Goal: Information Seeking & Learning: Learn about a topic

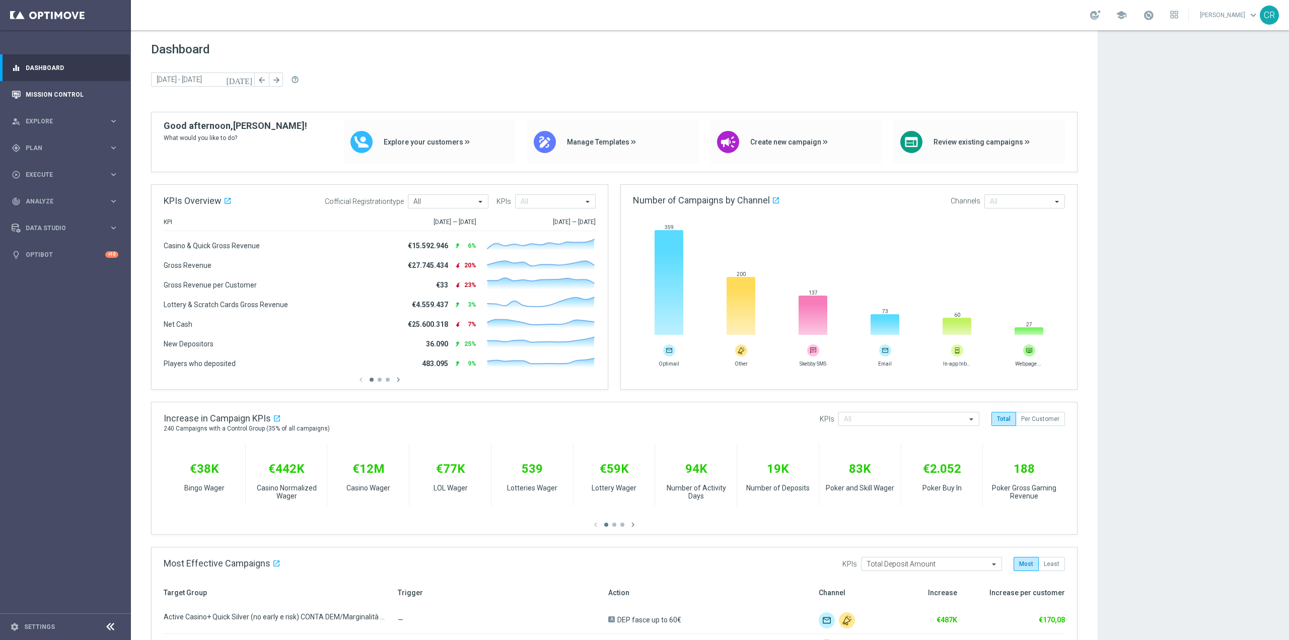
click at [24, 91] on div "Mission Control" at bounding box center [65, 94] width 107 height 27
click at [51, 95] on link "Mission Control" at bounding box center [72, 94] width 93 height 27
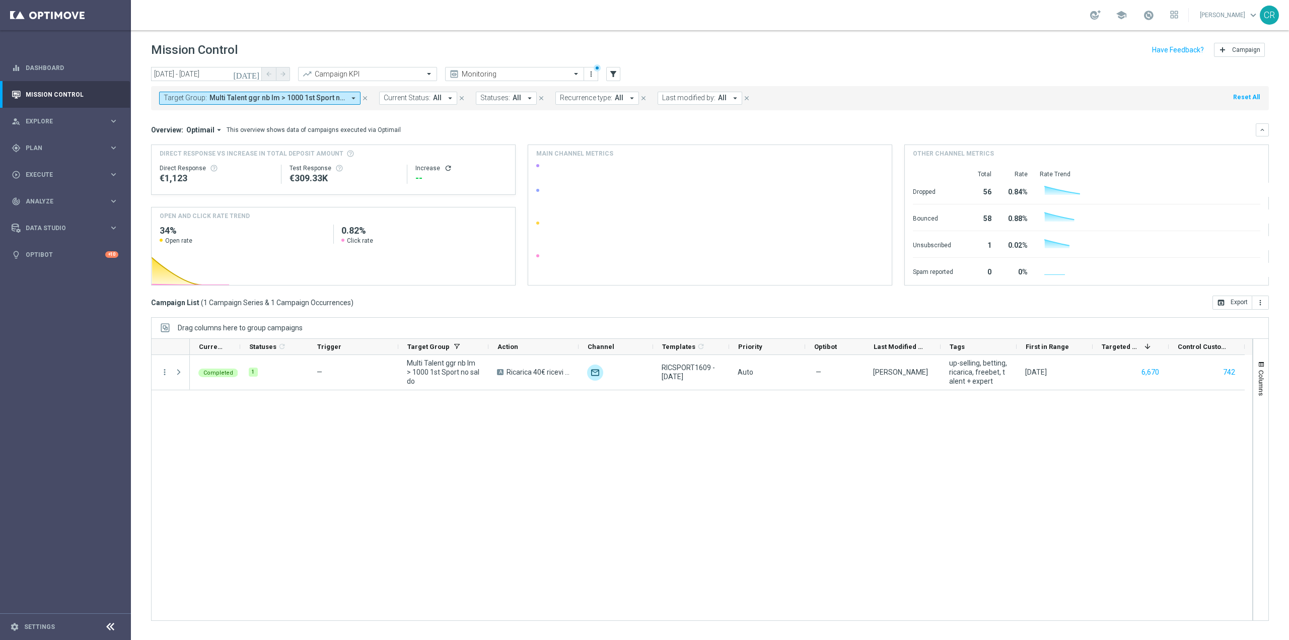
click at [281, 101] on span "Multi Talent ggr nb lm > 1000 1st Sport no saldo" at bounding box center [276, 98] width 135 height 9
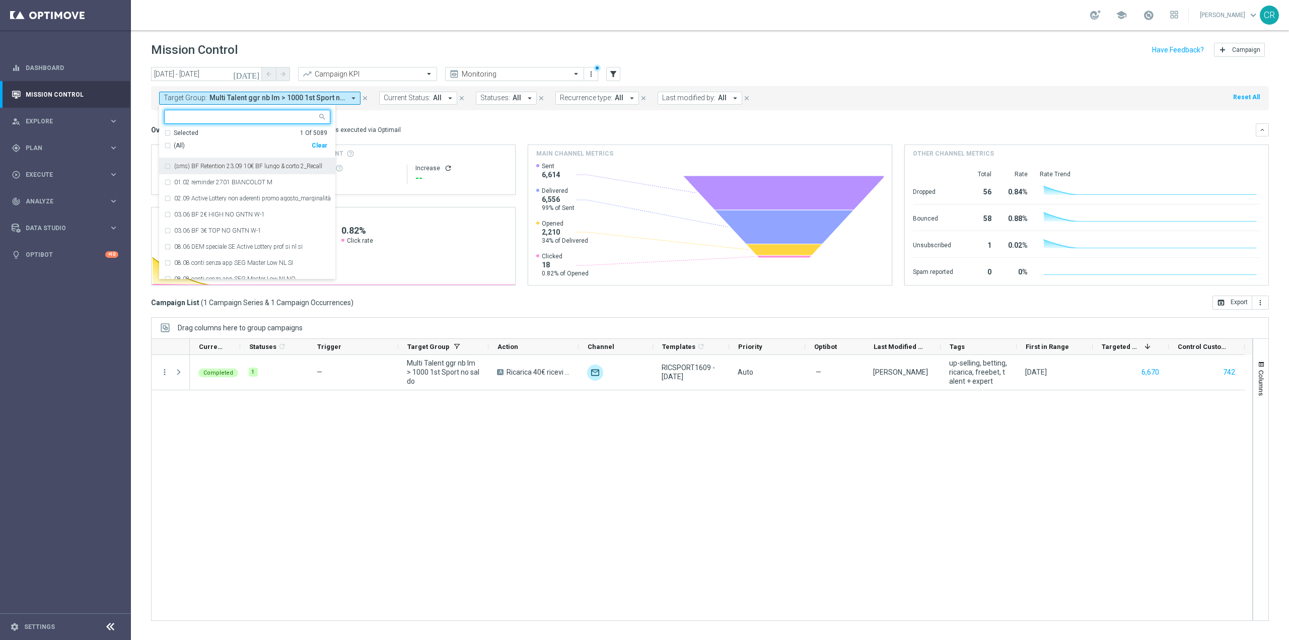
click at [319, 141] on div "(All) Clear" at bounding box center [245, 145] width 163 height 17
click at [0, 0] on div "Clear" at bounding box center [0, 0] width 0 height 0
click at [234, 118] on input "text" at bounding box center [244, 117] width 148 height 9
paste input "Multi Talent ggr nb lm tra 500 e 1000 1st Sport NO saldo"
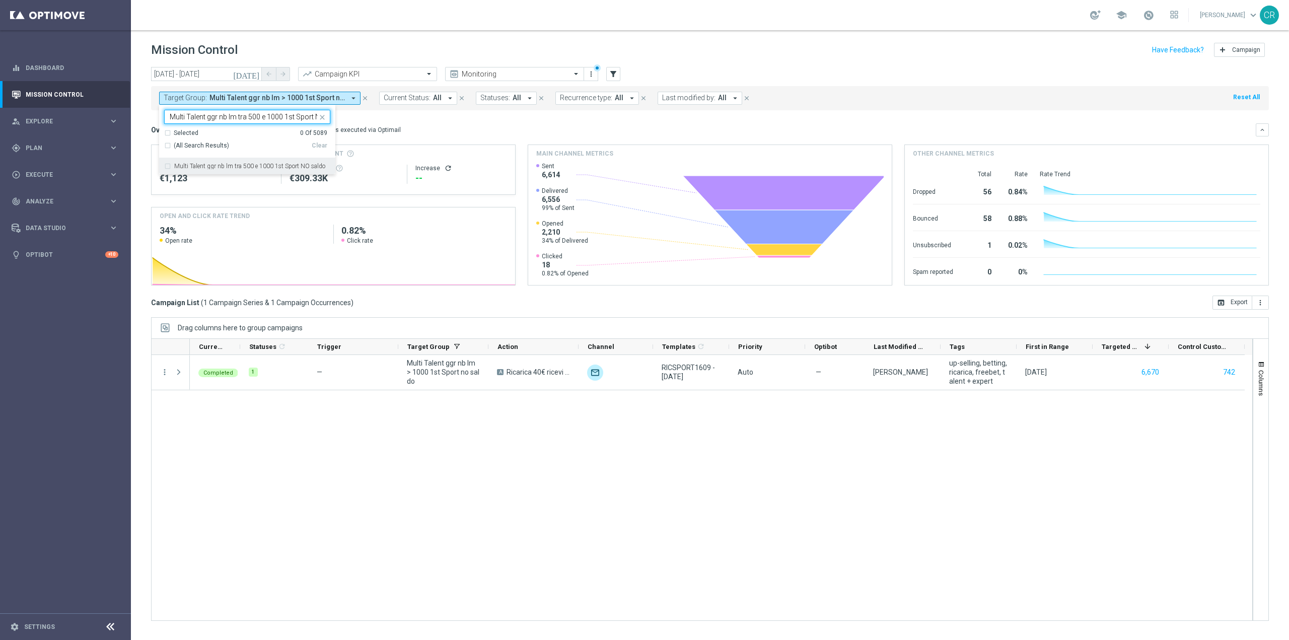
scroll to position [0, 25]
click at [244, 168] on label "Multi Talent ggr nb lm tra 500 e 1000 1st Sport NO saldo" at bounding box center [249, 166] width 151 height 6
type input "Multi Talent ggr nb lm tra 500 e 1000 1st Sport NO saldo"
click at [449, 129] on div "Overview: Optimail arrow_drop_down This overview shows data of campaigns execut…" at bounding box center [703, 129] width 1105 height 9
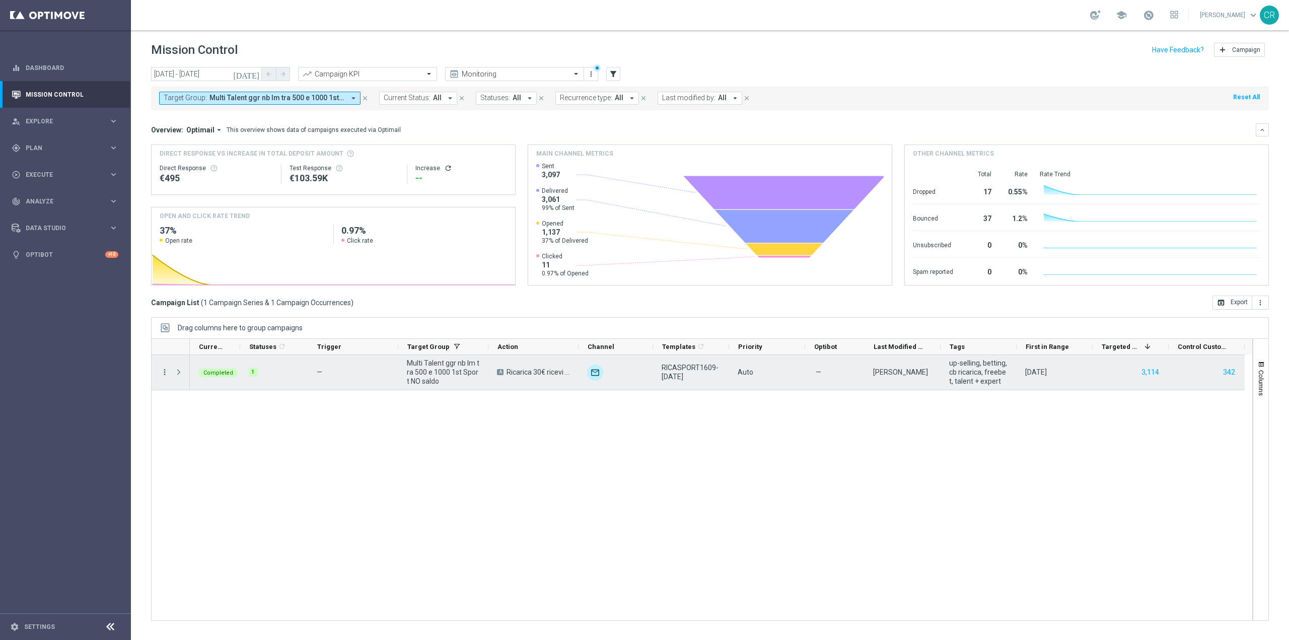
click at [165, 373] on icon "more_vert" at bounding box center [164, 372] width 9 height 9
click at [210, 435] on span "Go to Campaign Analysis" at bounding box center [220, 434] width 72 height 7
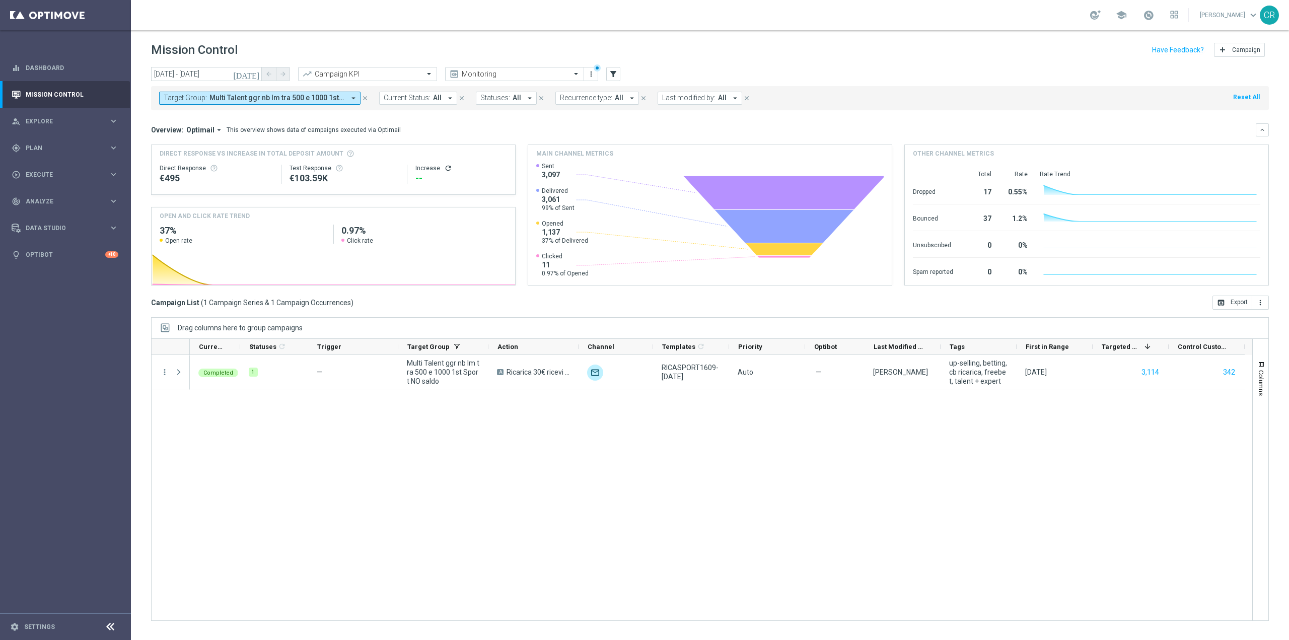
click at [334, 97] on span "Multi Talent ggr nb lm tra 500 e 1000 1st Sport NO saldo" at bounding box center [276, 98] width 135 height 9
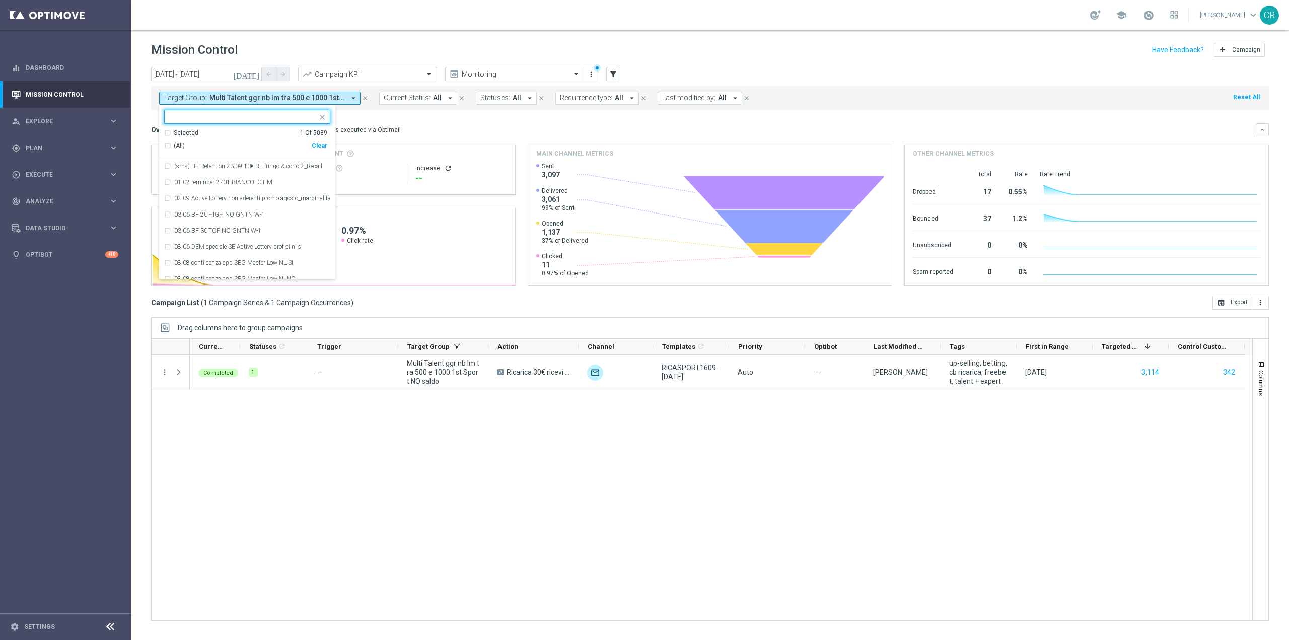
click at [320, 141] on div "(All) Clear" at bounding box center [245, 145] width 163 height 17
click at [0, 0] on div "Clear" at bounding box center [0, 0] width 0 height 0
click at [252, 117] on input "text" at bounding box center [244, 117] width 148 height 9
paste input "Multi Talent ggr nb lm tra 0 e 500 1st Sport NO saldo"
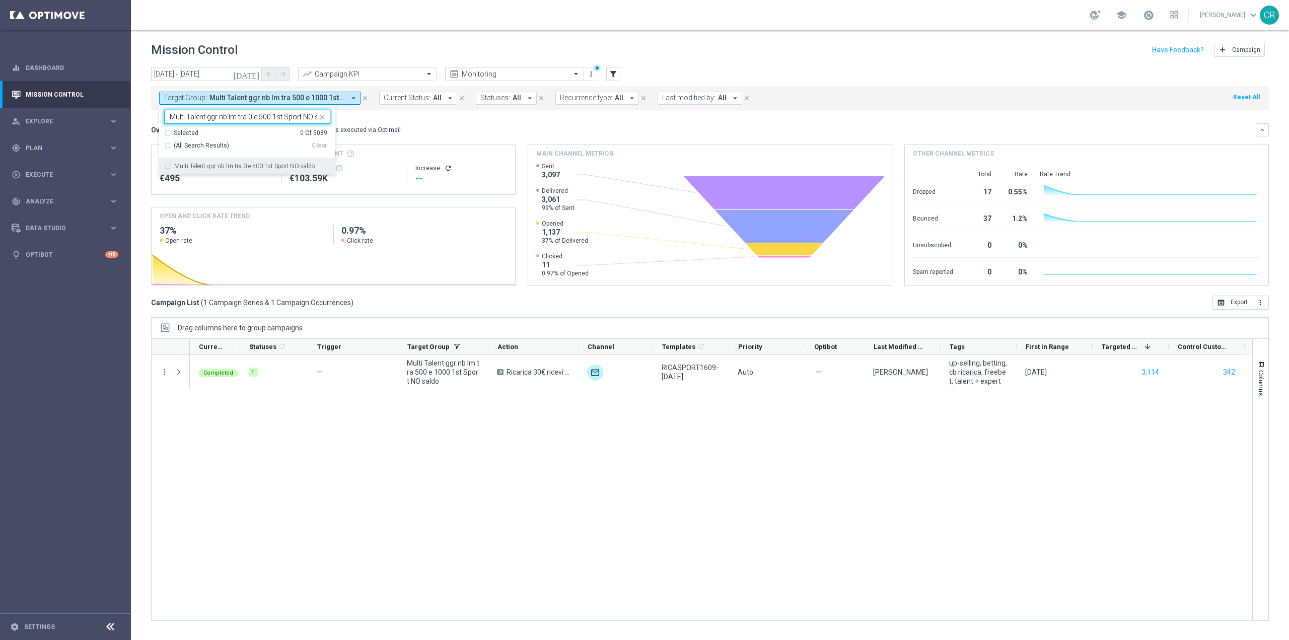
scroll to position [0, 14]
click at [280, 166] on label "Multi Talent ggr nb lm tra 0 e 500 1st Sport NO saldo" at bounding box center [244, 166] width 140 height 6
type input "Multi Talent ggr nb lm tra 0 e 500 1st Sport NO saldo"
click at [449, 115] on mini-dashboard "Overview: Optimail arrow_drop_down This overview shows data of campaigns execut…" at bounding box center [710, 202] width 1118 height 185
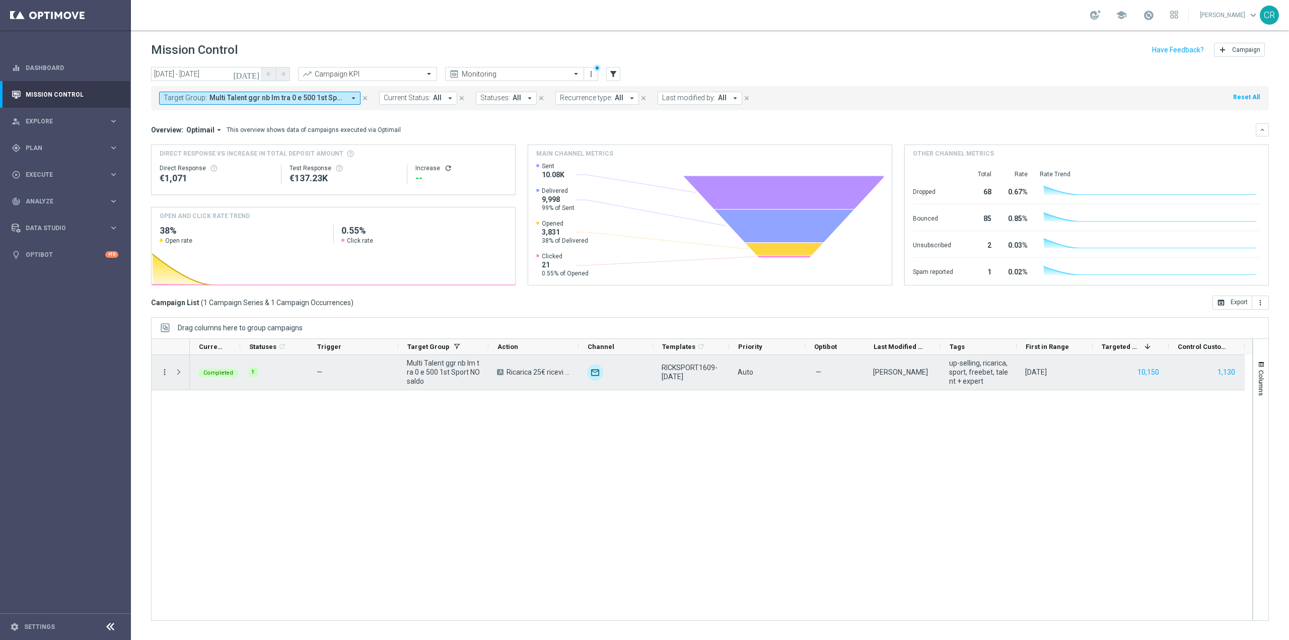
click at [163, 371] on icon "more_vert" at bounding box center [164, 372] width 9 height 9
click at [197, 437] on span "Go to Campaign Analysis" at bounding box center [220, 434] width 72 height 7
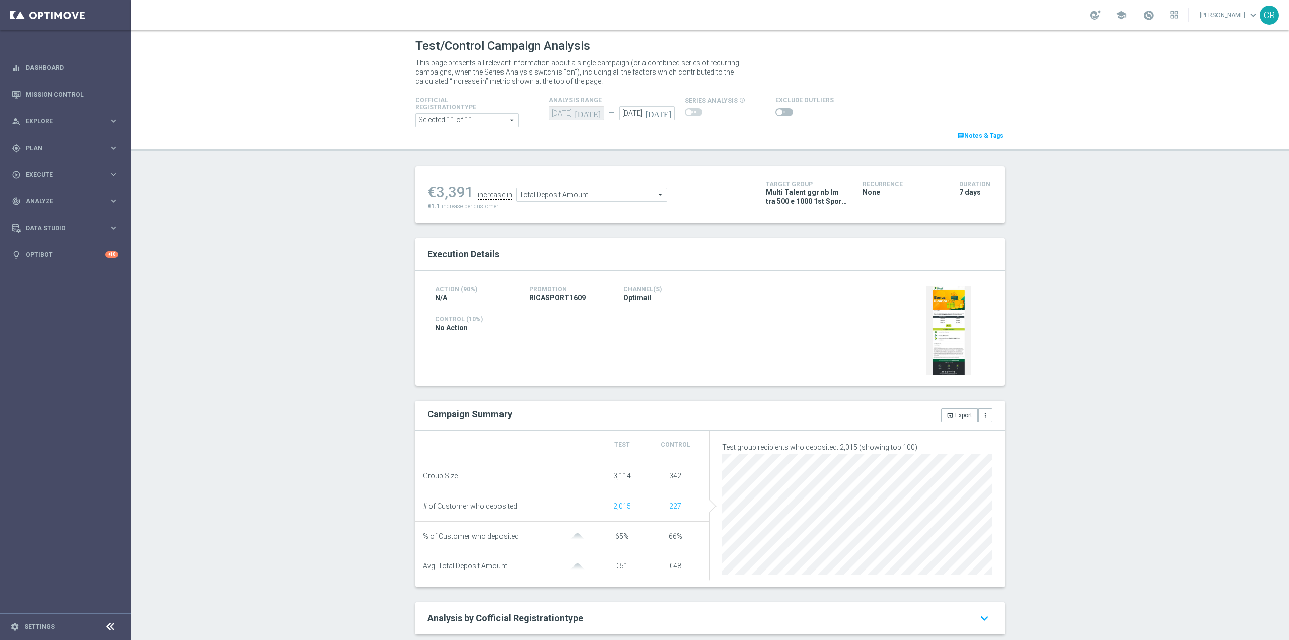
click at [782, 116] on span at bounding box center [784, 112] width 18 height 8
click at [782, 116] on input "checkbox" at bounding box center [784, 112] width 18 height 8
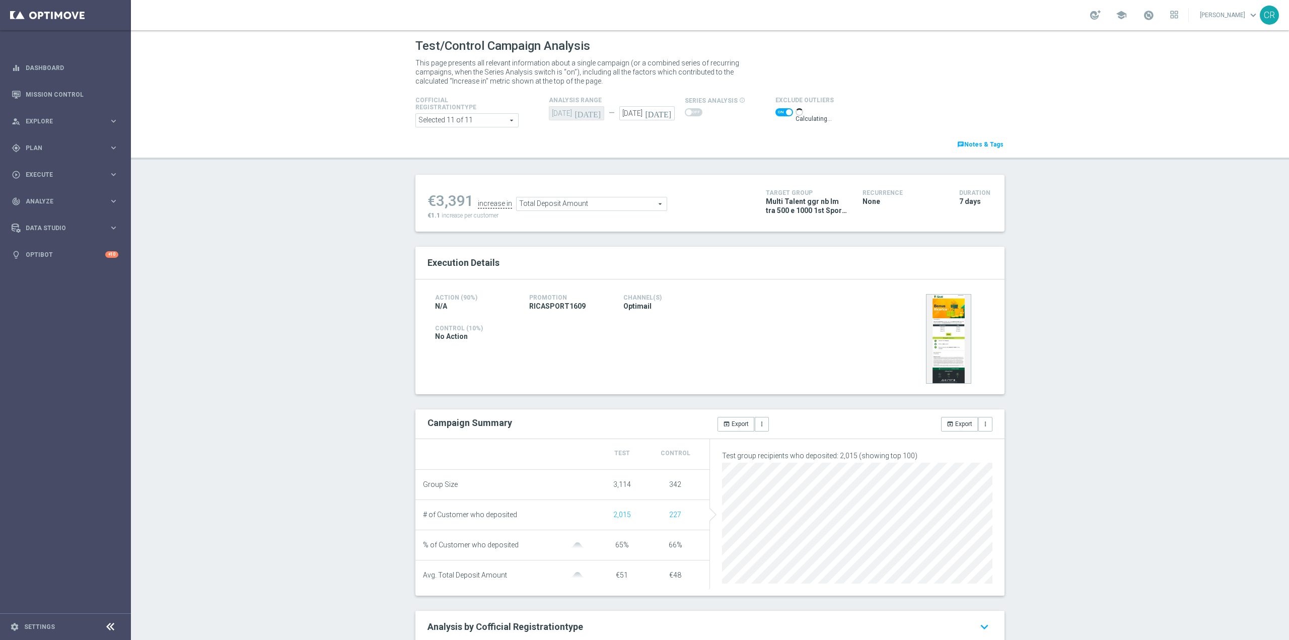
scroll to position [50, 0]
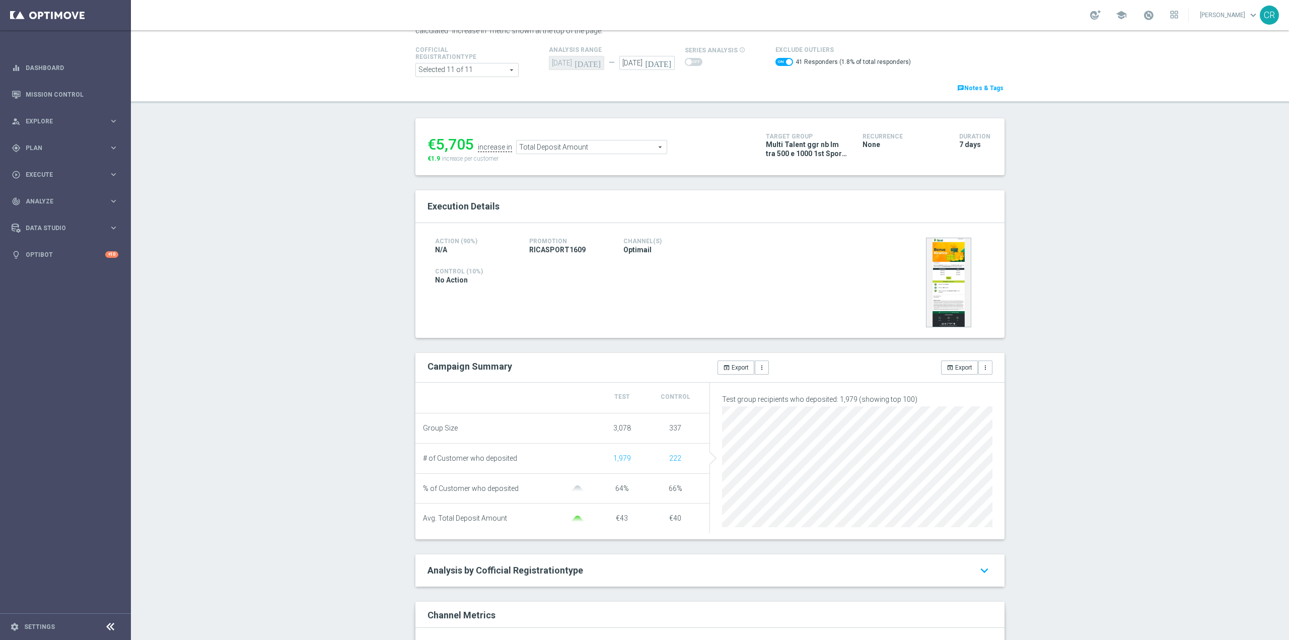
click at [619, 148] on span "Total Deposit Amount" at bounding box center [592, 146] width 150 height 13
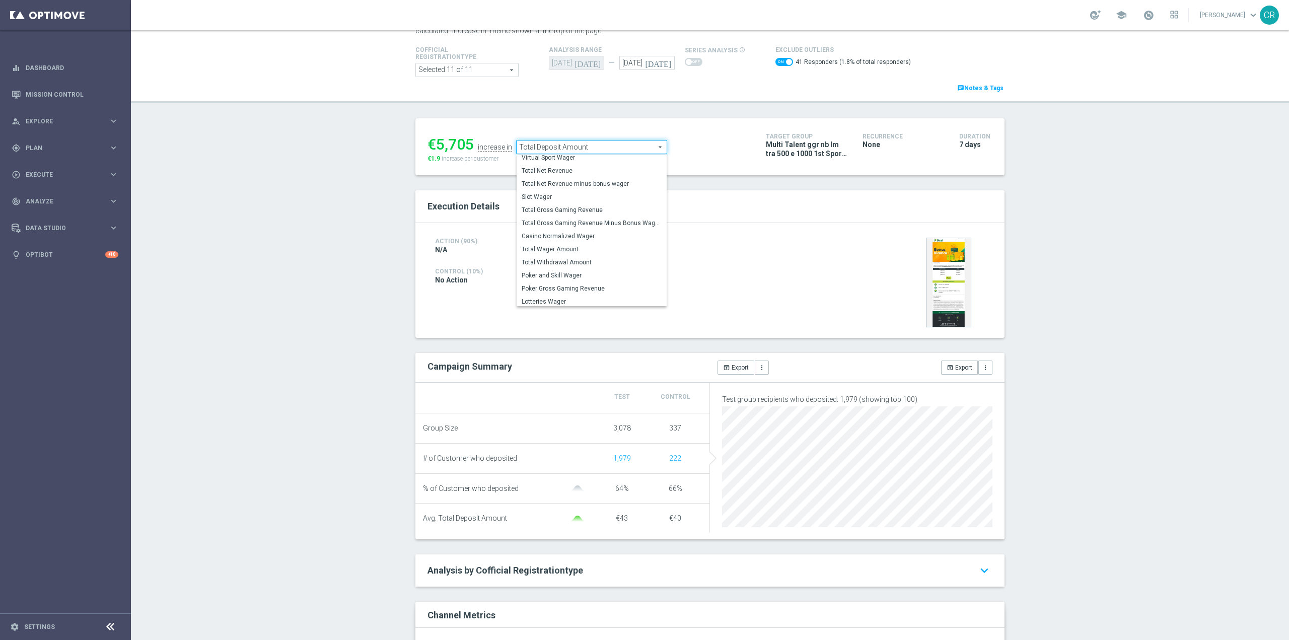
scroll to position [157, 0]
click at [569, 246] on span "Total Wager Amount" at bounding box center [592, 247] width 140 height 8
checkbox input "false"
type input "Total Wager Amount"
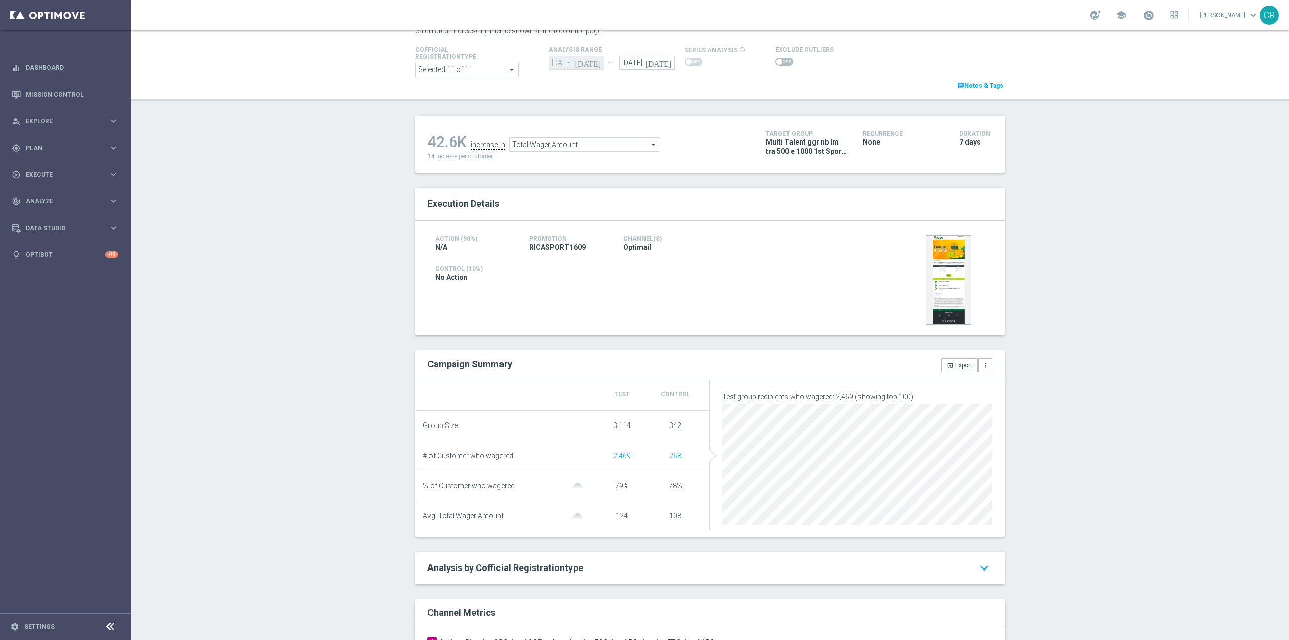
click at [777, 65] on span at bounding box center [784, 62] width 18 height 8
click at [777, 65] on input "checkbox" at bounding box center [784, 62] width 18 height 8
click at [629, 142] on span "Total Wager Amount" at bounding box center [583, 146] width 150 height 13
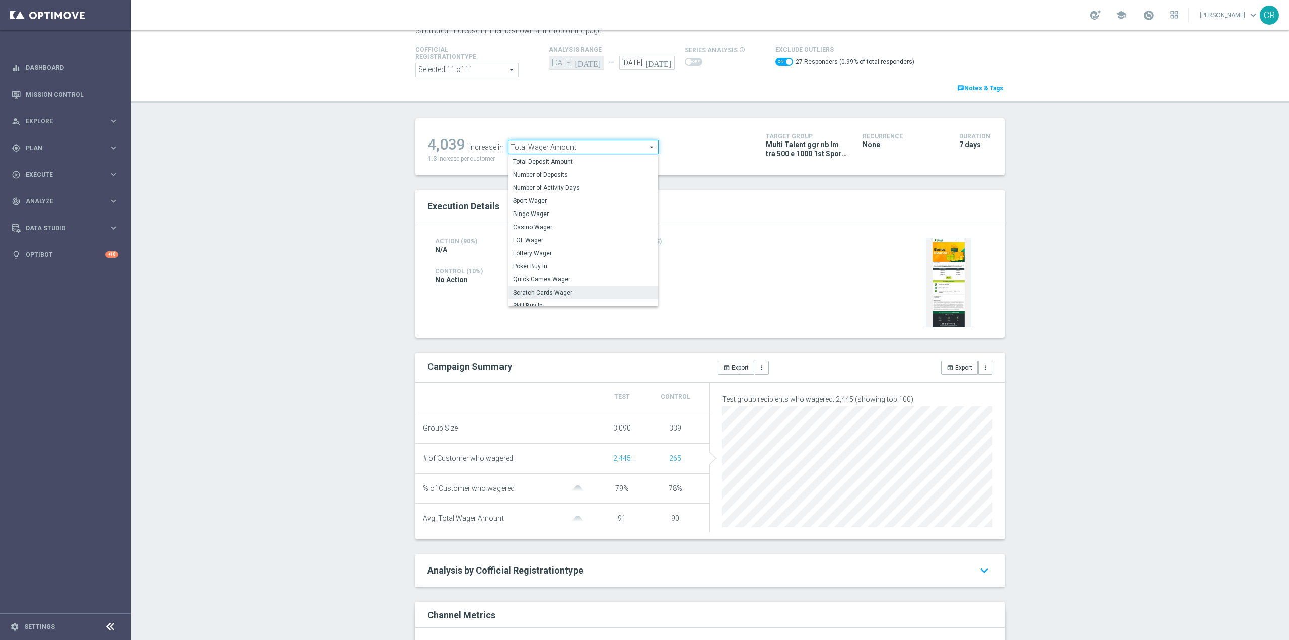
click at [602, 199] on span "Sport Wager" at bounding box center [583, 201] width 140 height 8
checkbox input "false"
type input "Sport Wager"
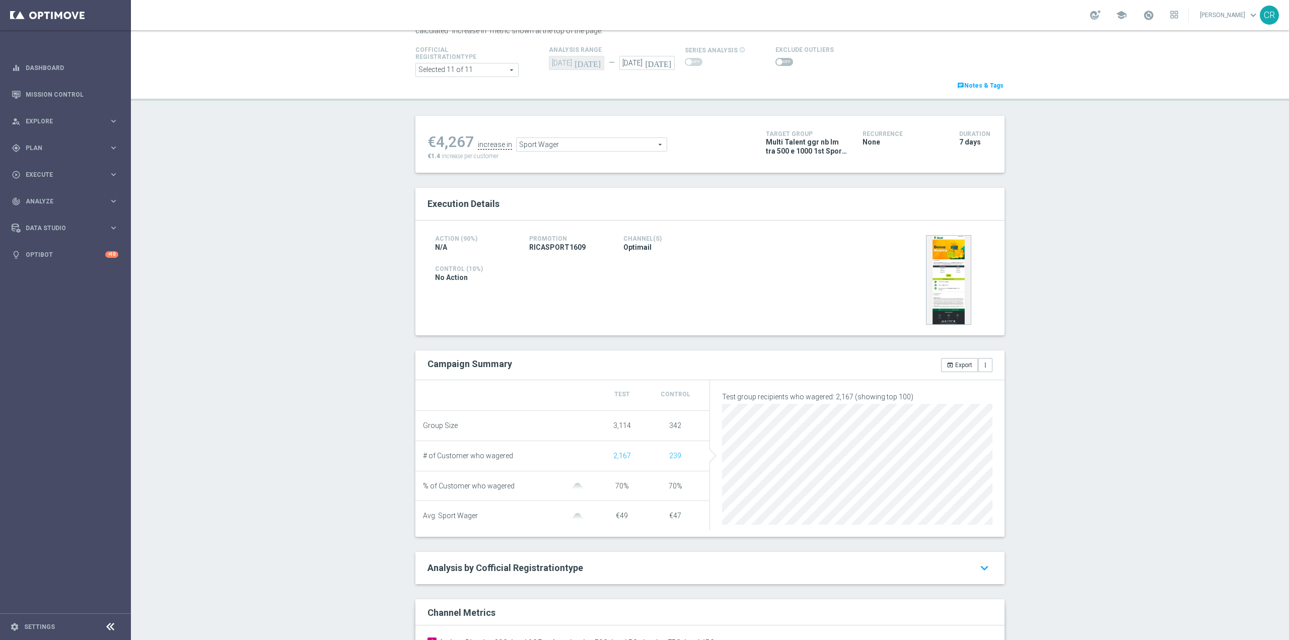
click at [779, 64] on span at bounding box center [784, 62] width 18 height 8
click at [779, 64] on input "checkbox" at bounding box center [784, 62] width 18 height 8
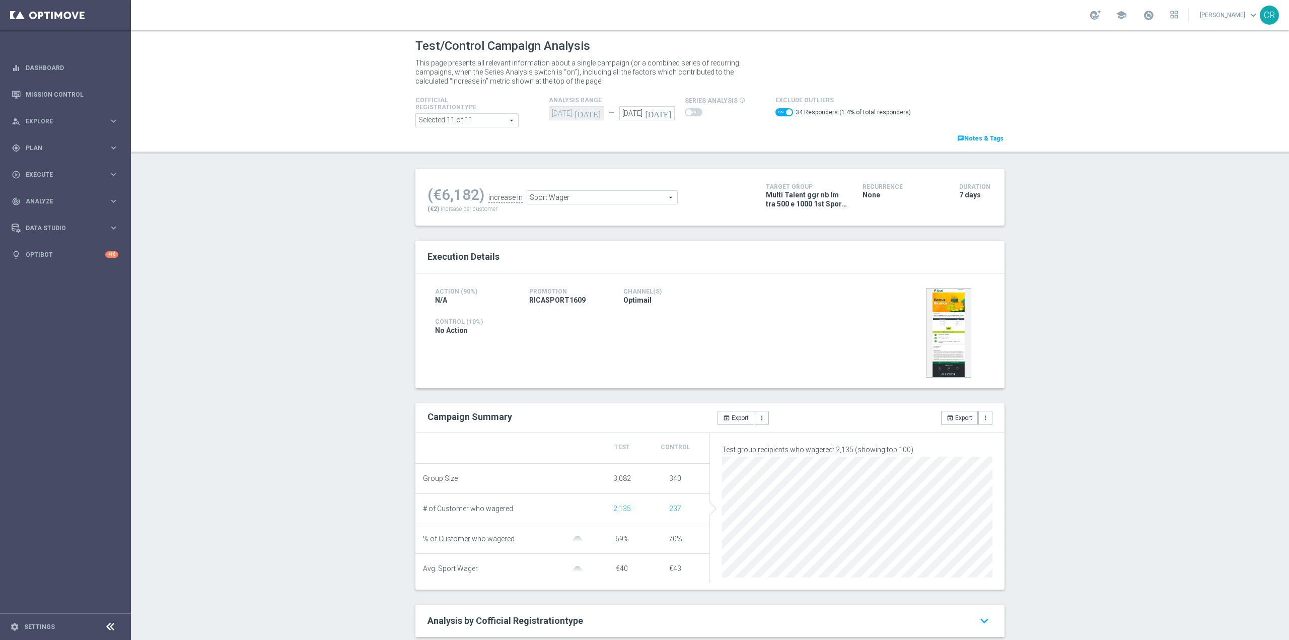
click at [624, 196] on span "Sport Wager" at bounding box center [602, 197] width 150 height 13
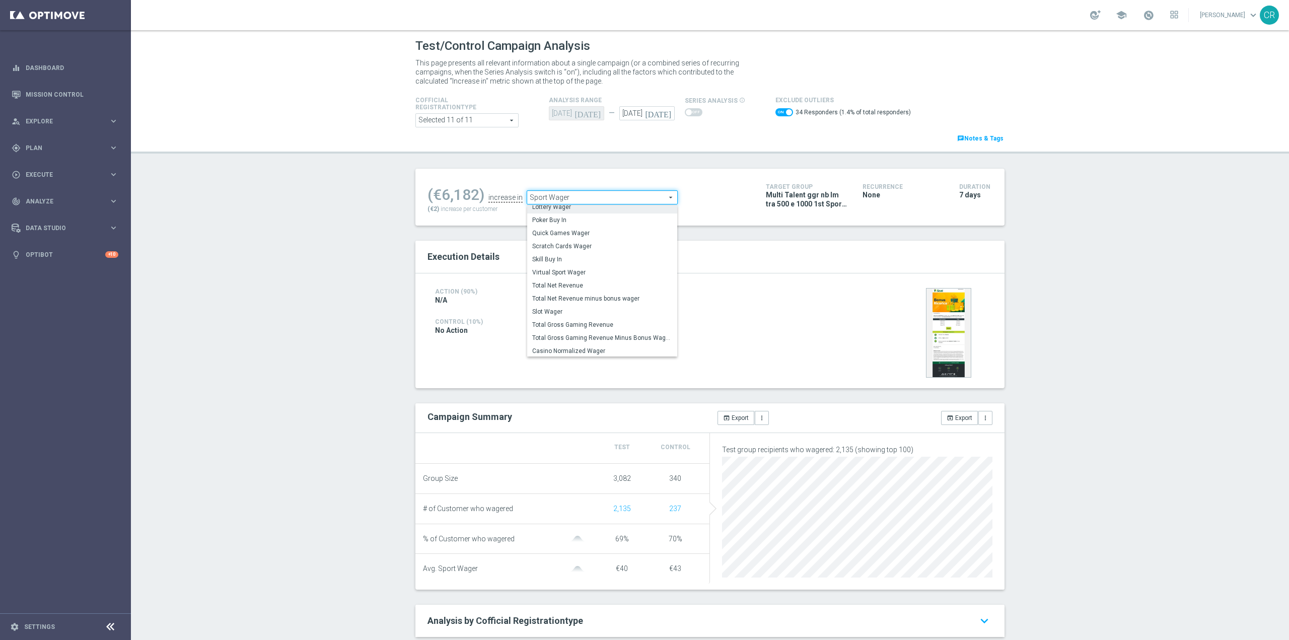
scroll to position [97, 0]
click at [574, 324] on span "Total Gross Gaming Revenue" at bounding box center [602, 321] width 140 height 8
checkbox input "false"
type input "Total Gross Gaming Revenue"
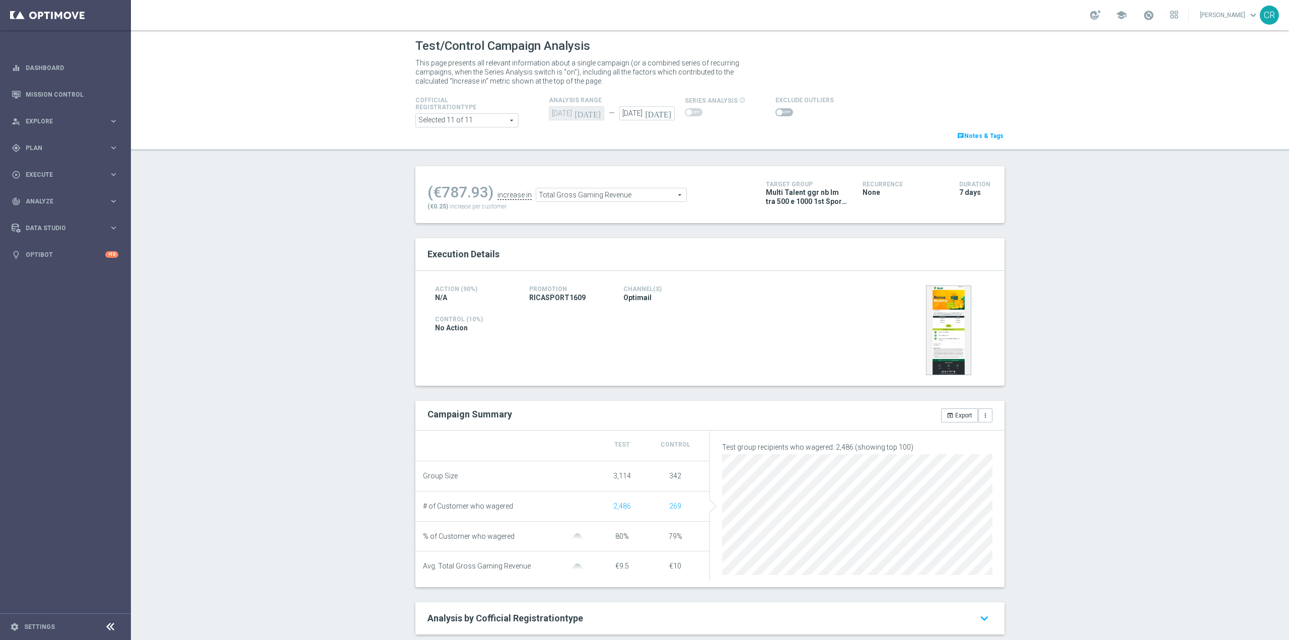
click at [779, 108] on span at bounding box center [784, 112] width 18 height 8
click at [779, 108] on input "checkbox" at bounding box center [784, 112] width 18 height 8
checkbox input "true"
click at [606, 204] on span "Total Gross Gaming Revenue" at bounding box center [623, 197] width 150 height 13
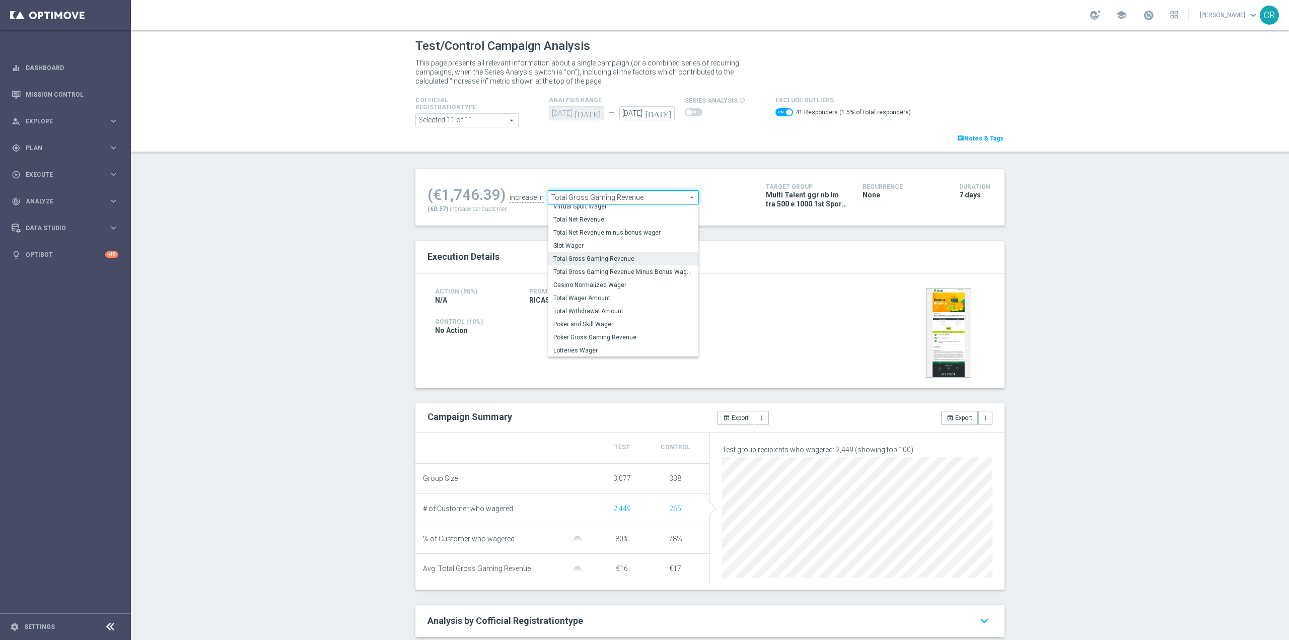
scroll to position [157, 0]
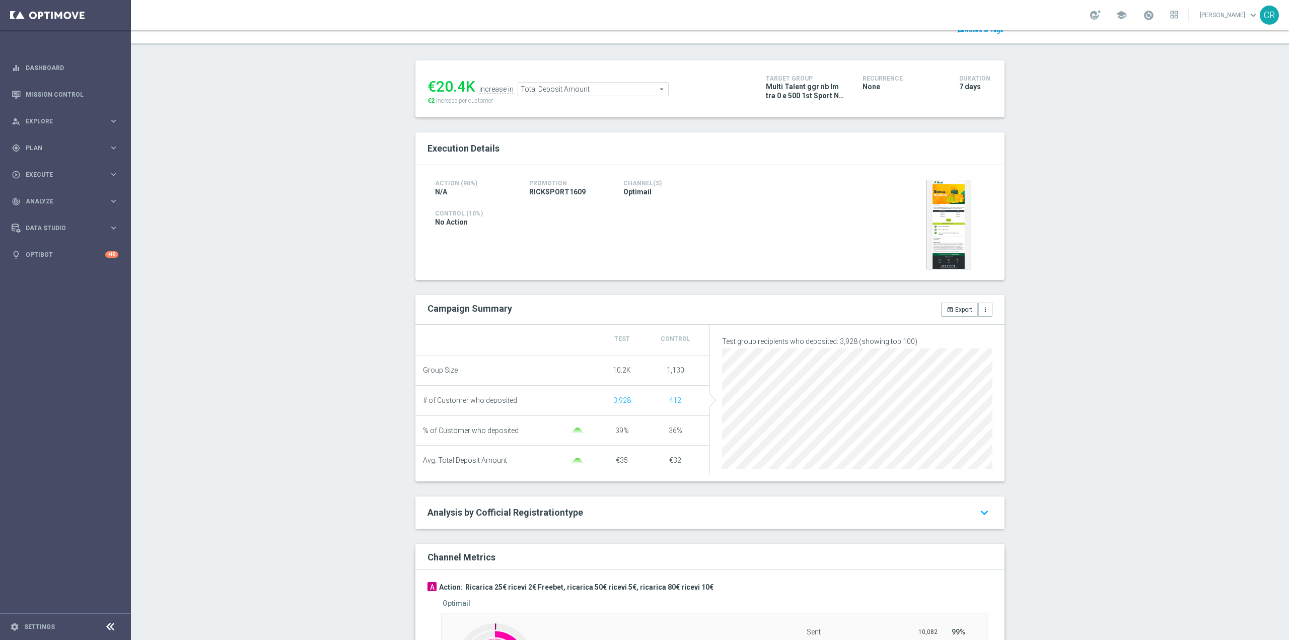
scroll to position [101, 0]
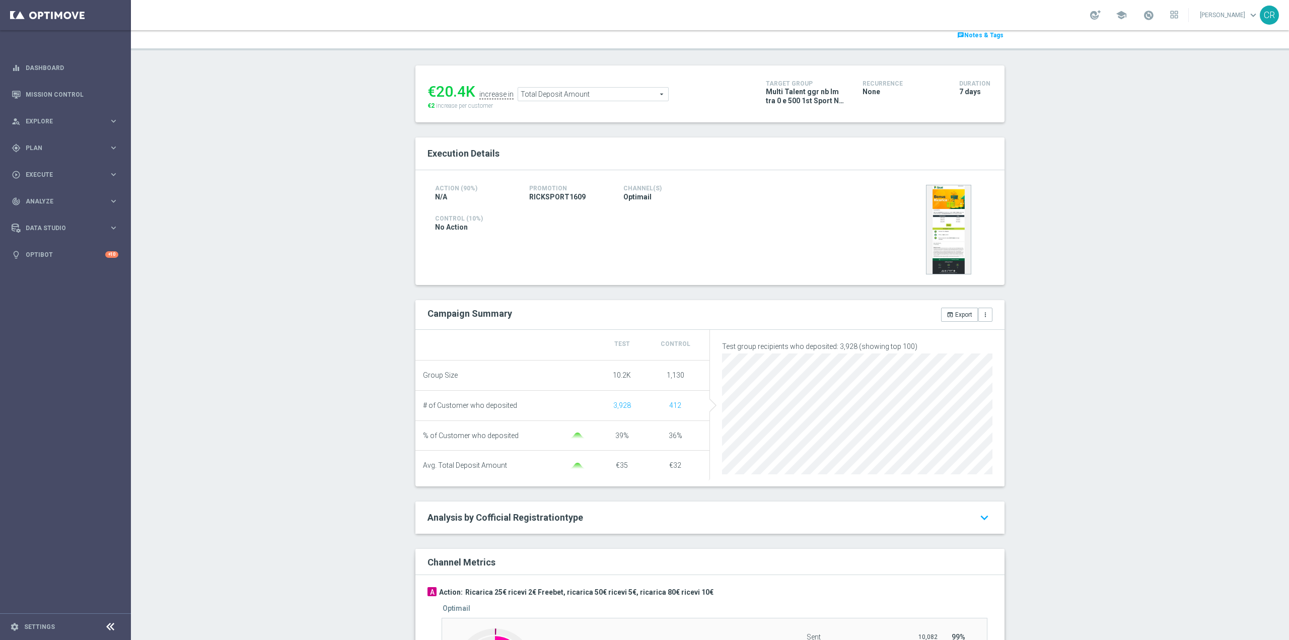
click at [639, 96] on span "Total Deposit Amount" at bounding box center [593, 94] width 150 height 13
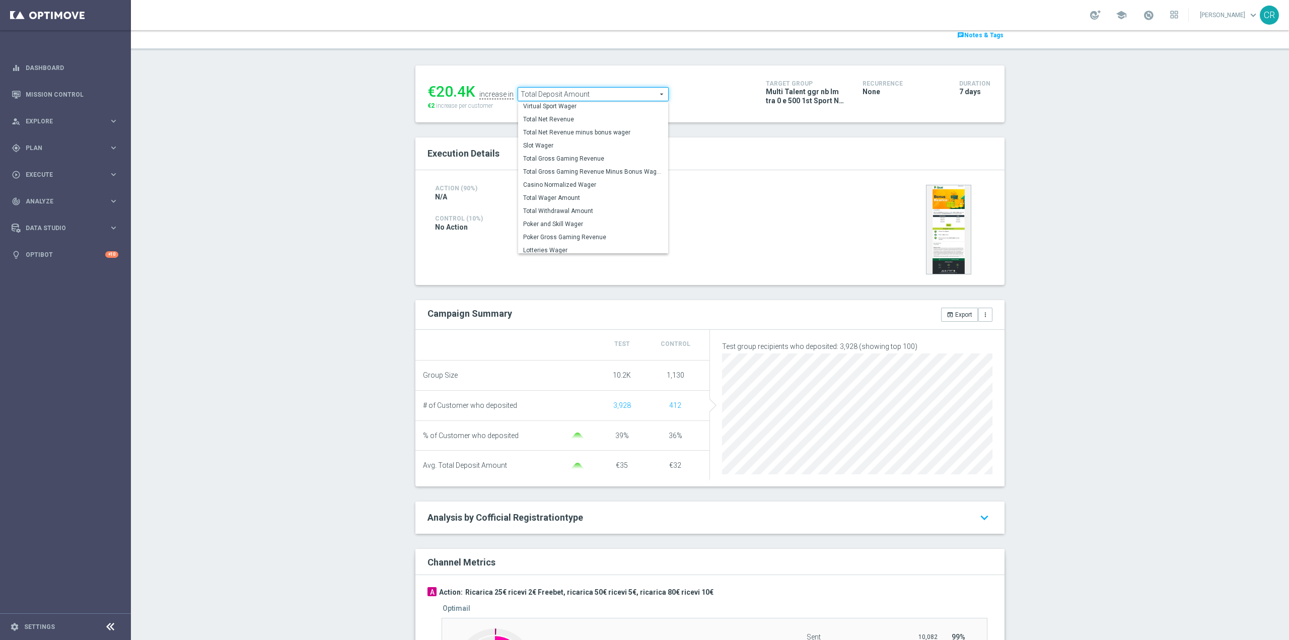
scroll to position [157, 0]
click at [582, 192] on span "Total Wager Amount" at bounding box center [593, 194] width 140 height 8
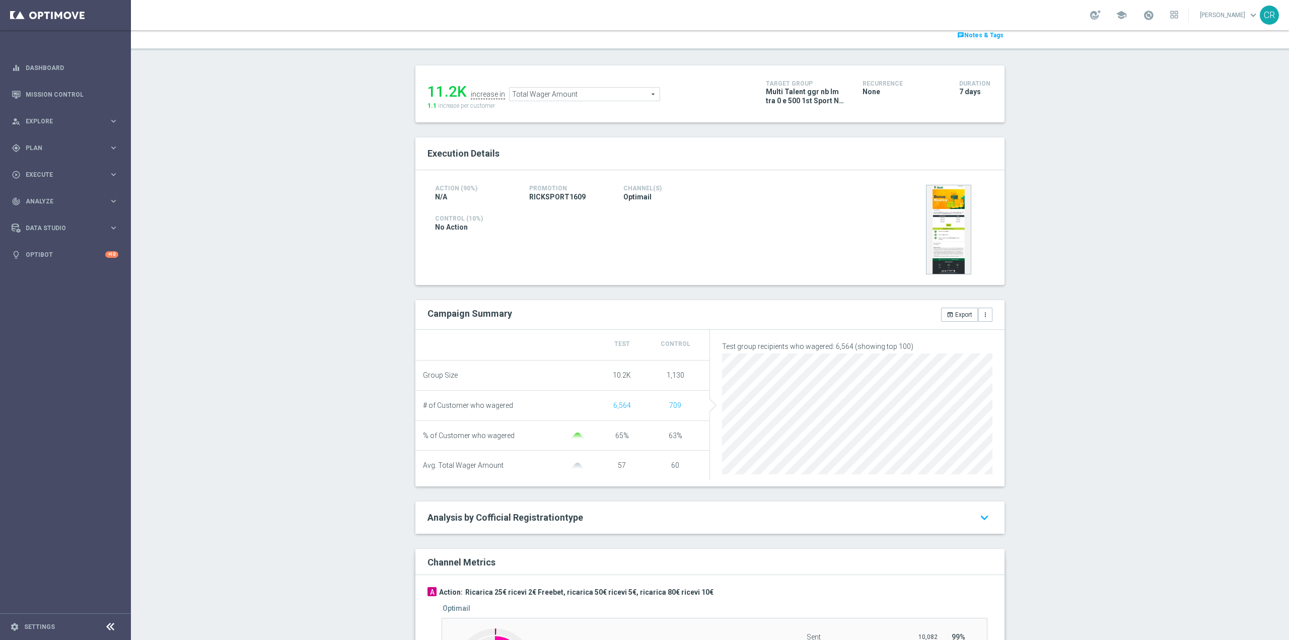
click at [550, 93] on span "Total Wager Amount" at bounding box center [585, 94] width 150 height 13
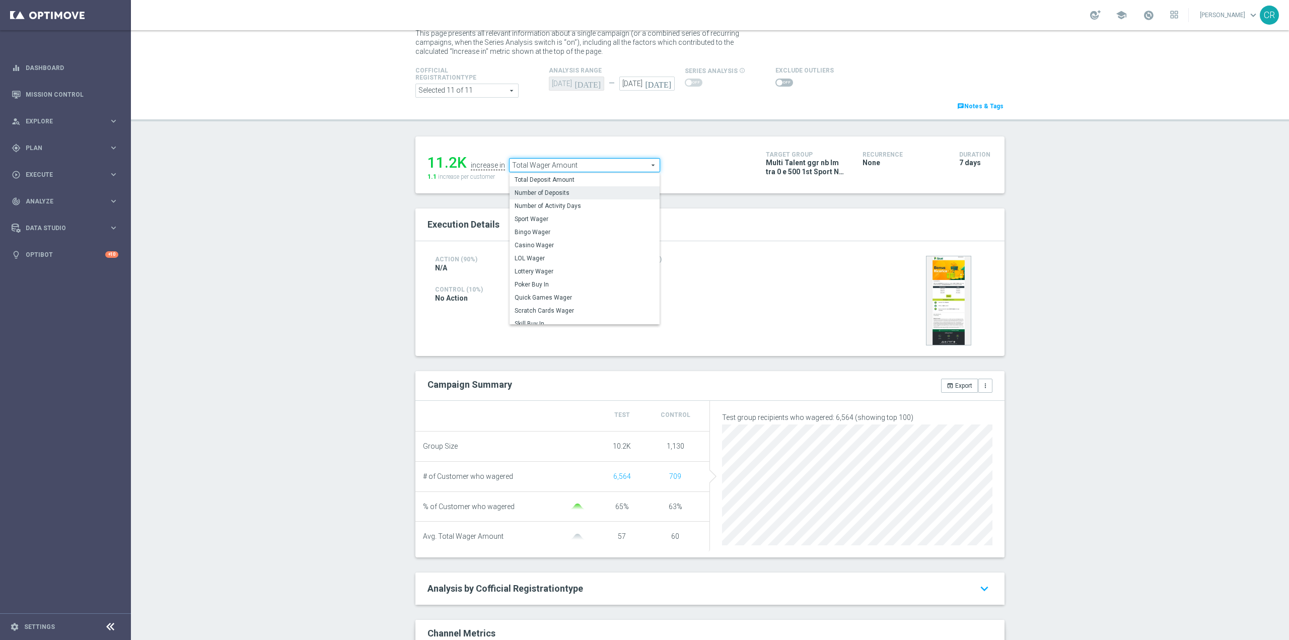
scroll to position [101, 0]
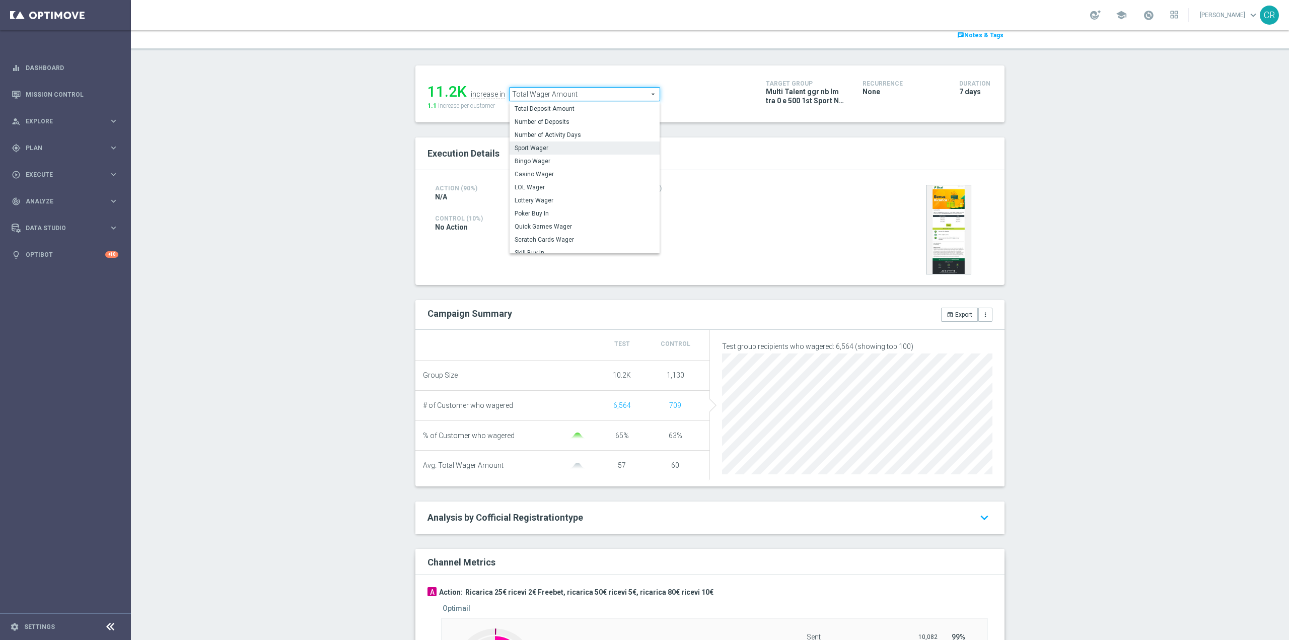
click at [554, 147] on span "Sport Wager" at bounding box center [585, 148] width 140 height 8
type input "Sport Wager"
